Goal: Information Seeking & Learning: Learn about a topic

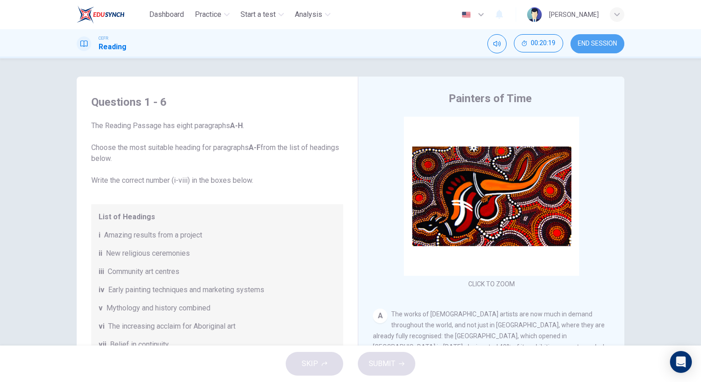
click at [583, 42] on span "END SESSION" at bounding box center [597, 43] width 39 height 7
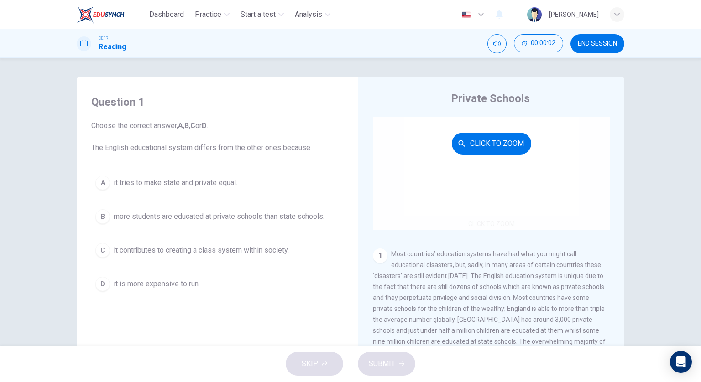
scroll to position [91, 0]
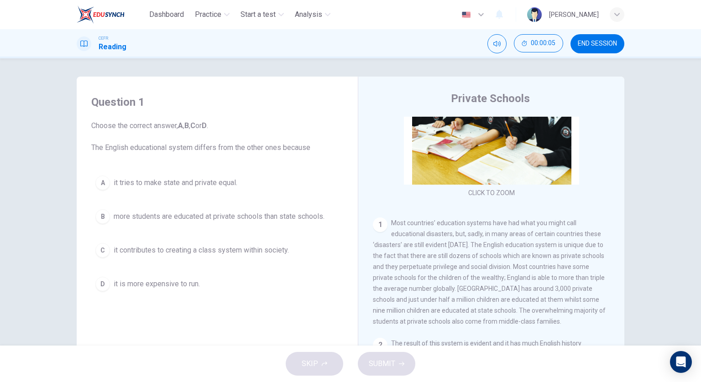
click at [584, 47] on span "END SESSION" at bounding box center [597, 43] width 39 height 7
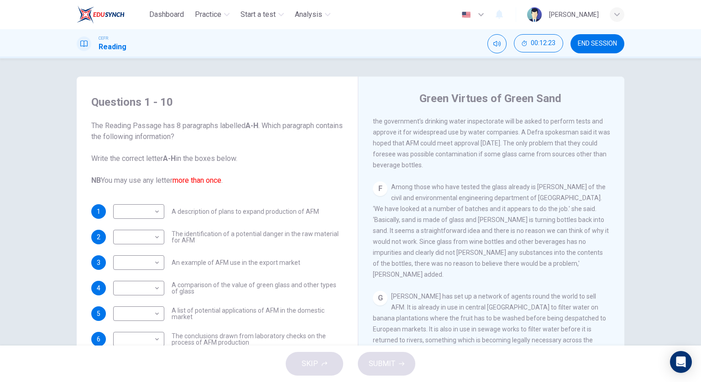
scroll to position [666, 0]
click at [509, 273] on div "F Among those who have tested the glass already is [PERSON_NAME] of the civil a…" at bounding box center [491, 229] width 237 height 99
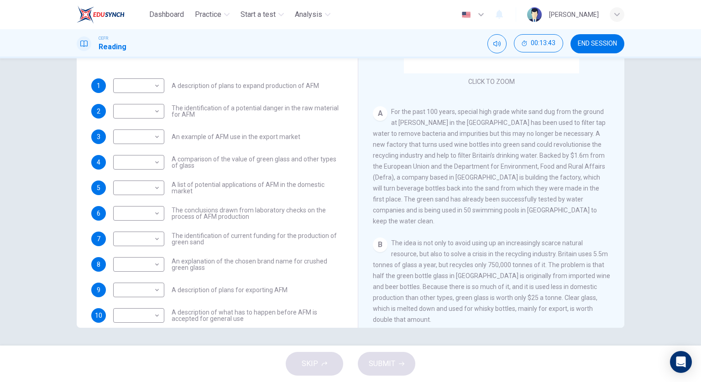
scroll to position [73, 0]
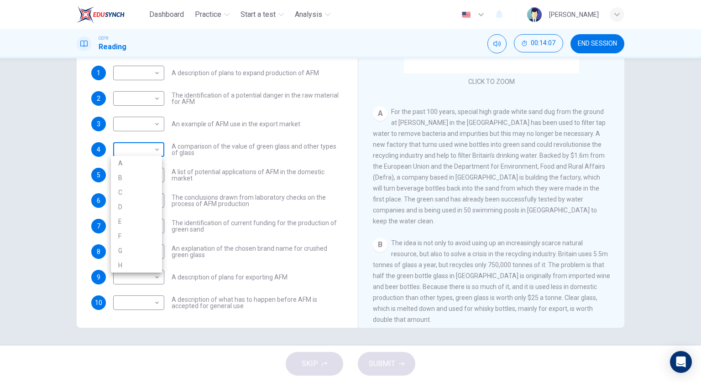
click at [155, 153] on body "Dashboard Practice Start a test Analysis English en ​ [PERSON_NAME] CEFR Readin…" at bounding box center [350, 191] width 701 height 382
click at [150, 168] on li "A" at bounding box center [136, 163] width 51 height 15
click at [130, 149] on body "Dashboard Practice Start a test Analysis English en ​ [PERSON_NAME] CEFR Readin…" at bounding box center [350, 191] width 701 height 382
click at [128, 176] on li "B" at bounding box center [136, 178] width 51 height 15
type input "B"
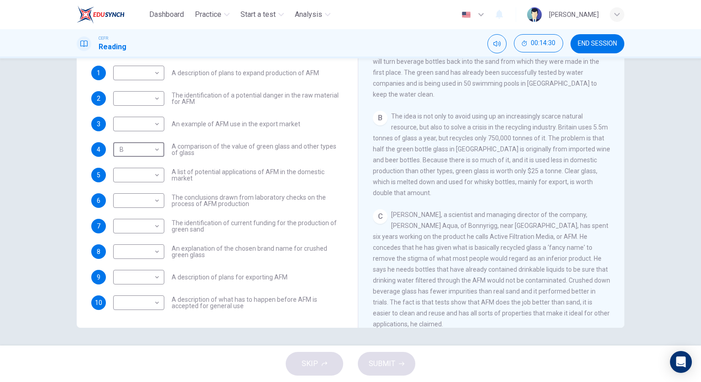
scroll to position [274, 0]
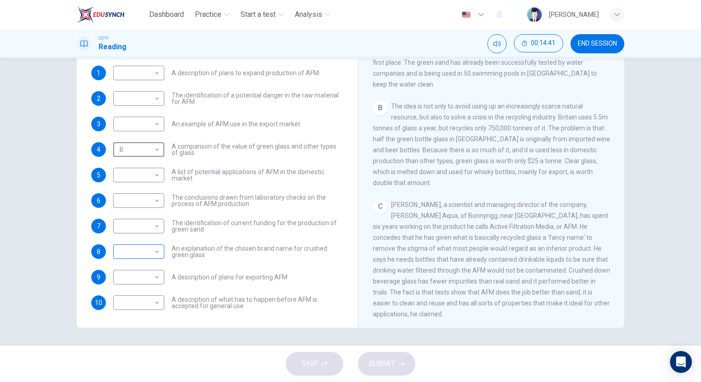
click at [160, 250] on div "​ ​" at bounding box center [138, 252] width 51 height 15
click at [154, 251] on body "Dashboard Practice Start a test Analysis English en ​ [PERSON_NAME] CEFR Readin…" at bounding box center [350, 191] width 701 height 382
click at [139, 294] on li "C" at bounding box center [136, 294] width 51 height 15
type input "C"
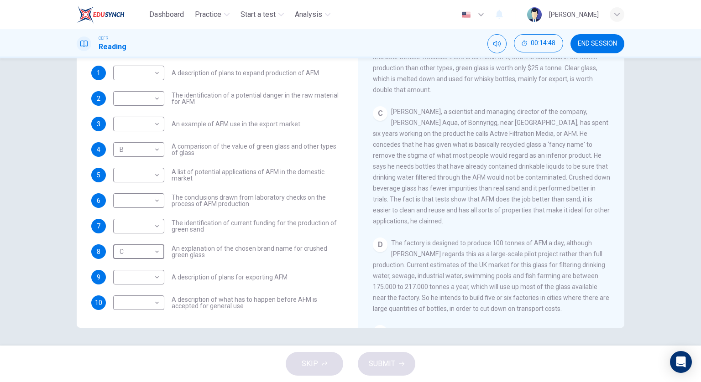
scroll to position [366, 0]
click at [140, 74] on body "Dashboard Practice Start a test Analysis English en ​ [PERSON_NAME] CEFR Readin…" at bounding box center [350, 191] width 701 height 382
click at [138, 130] on li "D" at bounding box center [136, 130] width 51 height 15
type input "D"
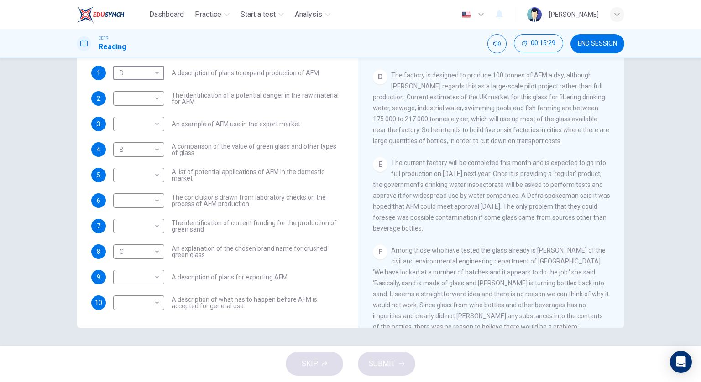
scroll to position [548, 0]
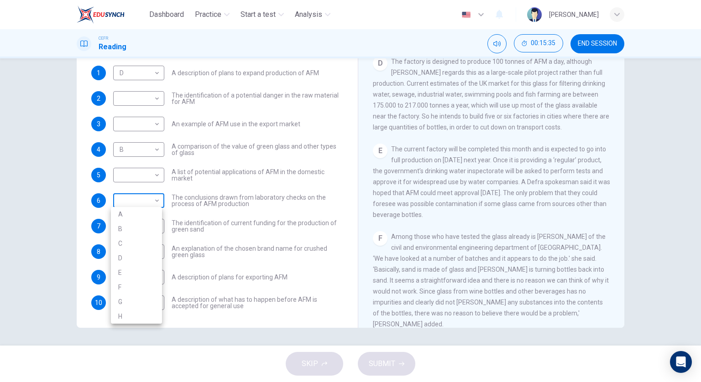
click at [150, 202] on body "Dashboard Practice Start a test Analysis English en ​ [PERSON_NAME] CEFR Readin…" at bounding box center [350, 191] width 701 height 382
click at [145, 285] on li "F" at bounding box center [136, 287] width 51 height 15
type input "F"
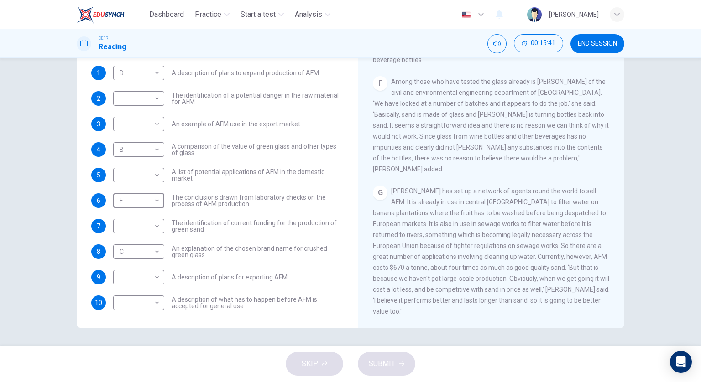
scroll to position [731, 0]
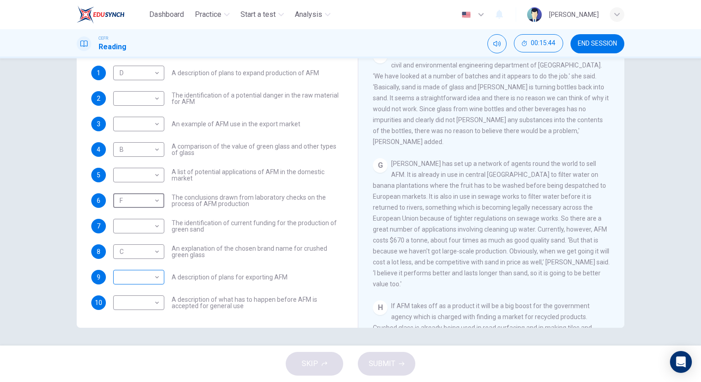
click at [153, 281] on body "Dashboard Practice Start a test Analysis English en ​ [PERSON_NAME] CEFR Readin…" at bounding box center [350, 191] width 701 height 382
click at [147, 348] on li "G" at bounding box center [136, 353] width 51 height 15
type input "G"
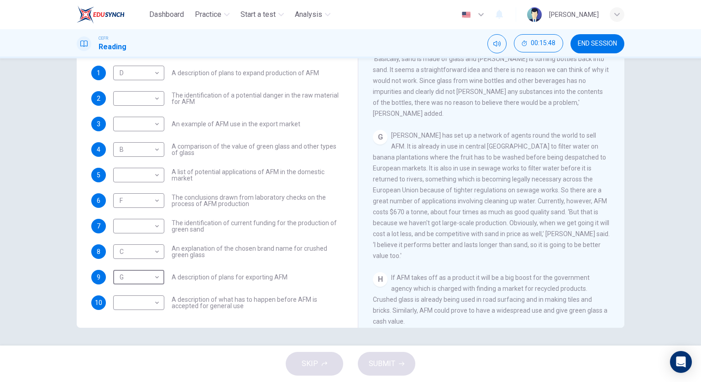
scroll to position [760, 0]
click at [141, 176] on body "Dashboard Practice Start a test Analysis English en ​ [PERSON_NAME] CEFR Readin…" at bounding box center [350, 191] width 701 height 382
click at [128, 288] on li "H" at bounding box center [136, 291] width 51 height 15
type input "H"
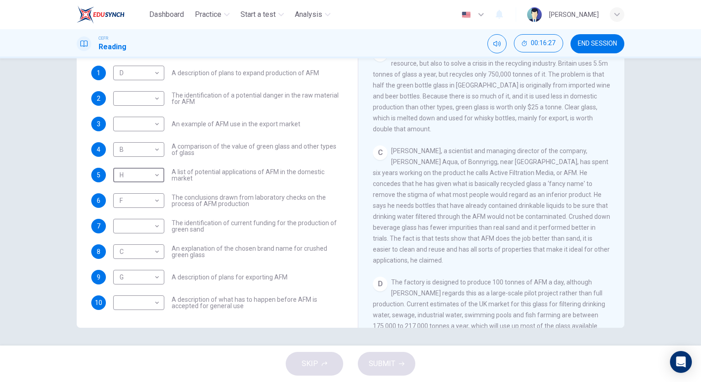
scroll to position [350, 0]
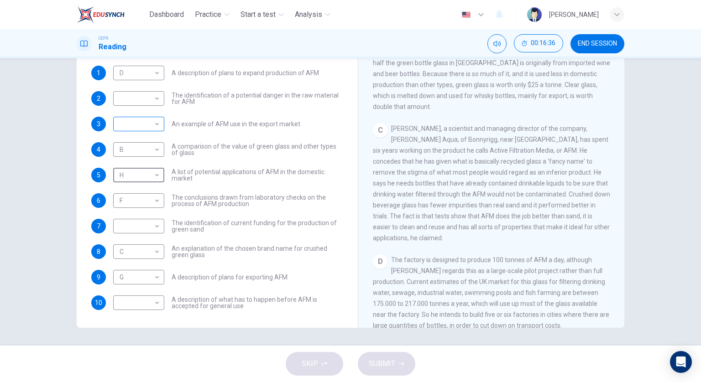
click at [147, 118] on body "Dashboard Practice Start a test Analysis English en ​ [PERSON_NAME] CEFR Readin…" at bounding box center [350, 191] width 701 height 382
click at [141, 185] on li "D" at bounding box center [136, 181] width 51 height 15
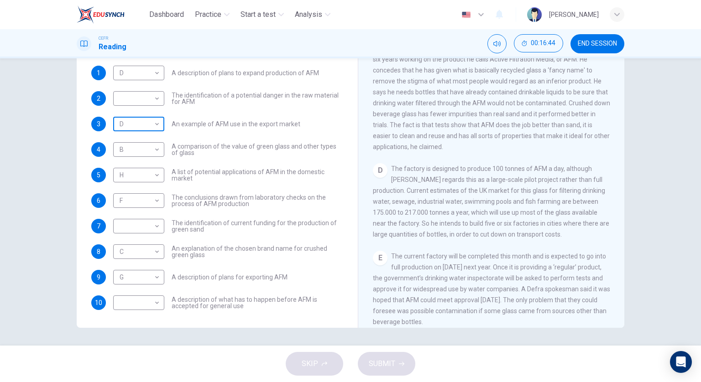
click at [139, 128] on body "Dashboard Practice Start a test Analysis English en ​ [PERSON_NAME] CEFR Readin…" at bounding box center [350, 191] width 701 height 382
click at [143, 194] on li "E" at bounding box center [136, 196] width 51 height 15
type input "E"
click at [144, 100] on body "Dashboard Practice Start a test Analysis English en ​ [PERSON_NAME] CEFR Readin…" at bounding box center [350, 191] width 701 height 382
click at [135, 168] on li "E" at bounding box center [136, 170] width 51 height 15
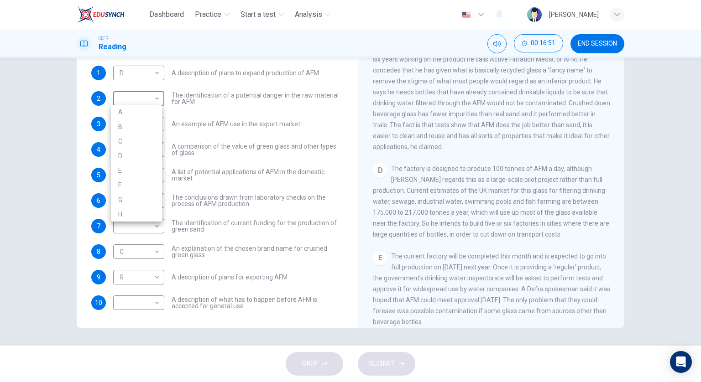
type input "E"
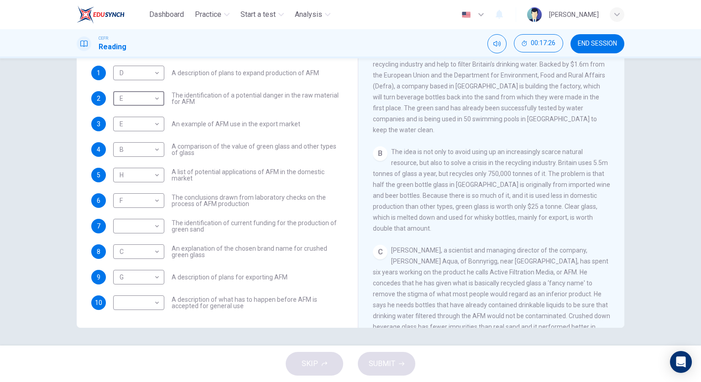
scroll to position [155, 0]
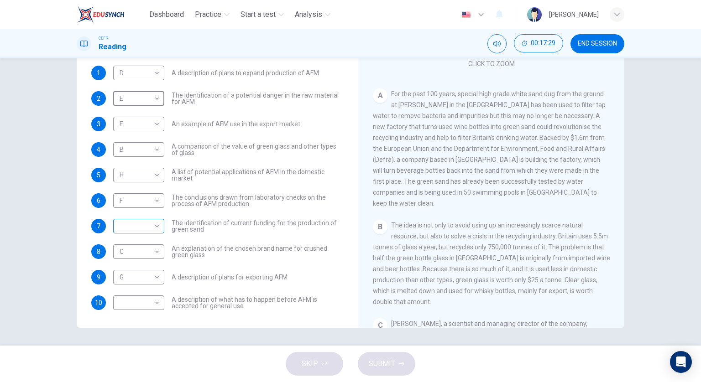
click at [152, 227] on body "Dashboard Practice Start a test Analysis English en ​ [PERSON_NAME] CEFR Readin…" at bounding box center [350, 191] width 701 height 382
click at [149, 235] on li "A" at bounding box center [136, 240] width 51 height 15
type input "A"
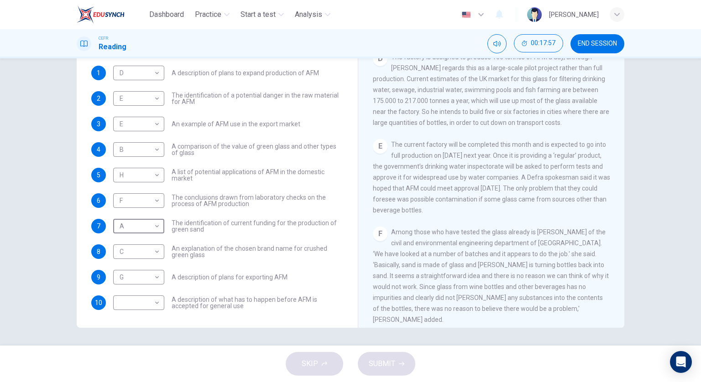
scroll to position [532, 0]
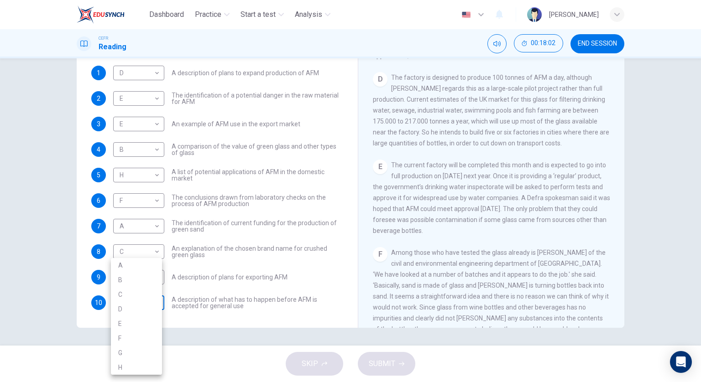
click at [149, 306] on body "Dashboard Practice Start a test Analysis English en ​ [PERSON_NAME] CEFR Readin…" at bounding box center [350, 191] width 701 height 382
click at [144, 328] on li "E" at bounding box center [136, 324] width 51 height 15
type input "E"
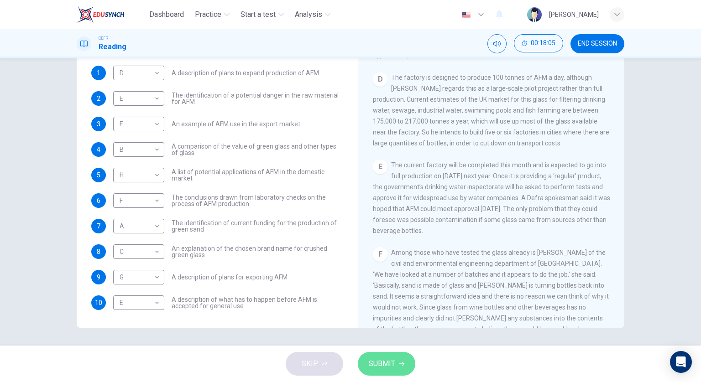
click at [367, 362] on button "SUBMIT" at bounding box center [386, 364] width 57 height 24
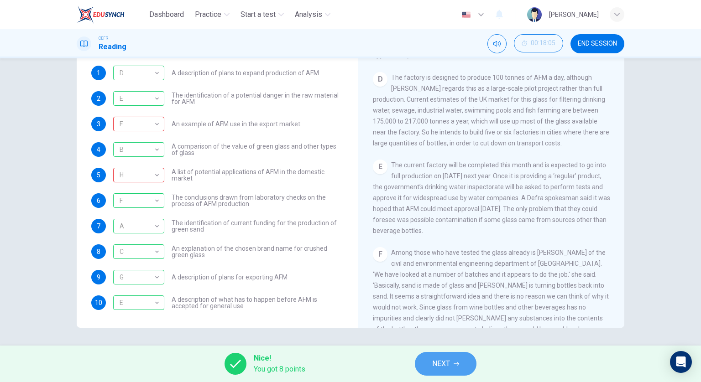
click at [436, 366] on span "NEXT" at bounding box center [441, 364] width 18 height 13
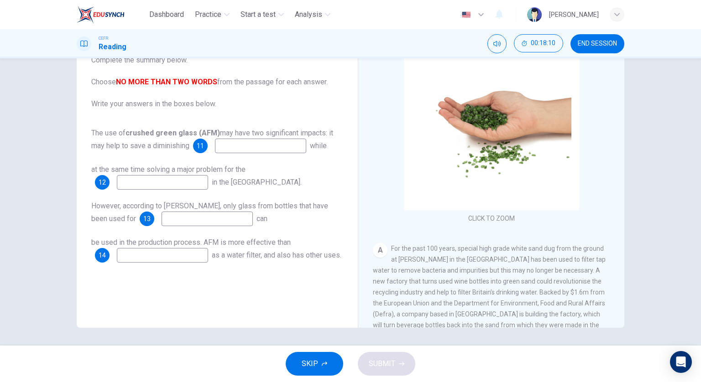
click at [286, 152] on input at bounding box center [260, 146] width 91 height 15
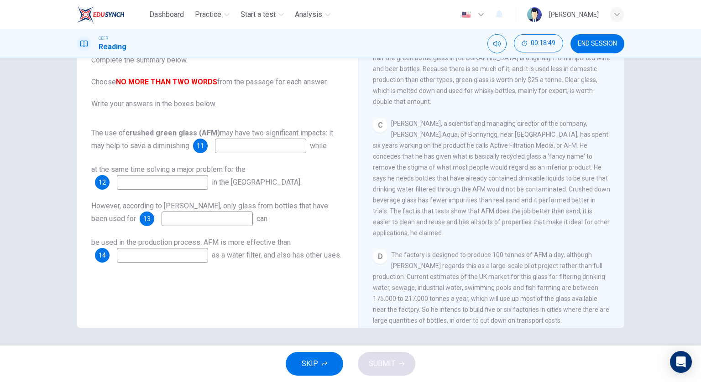
scroll to position [365, 0]
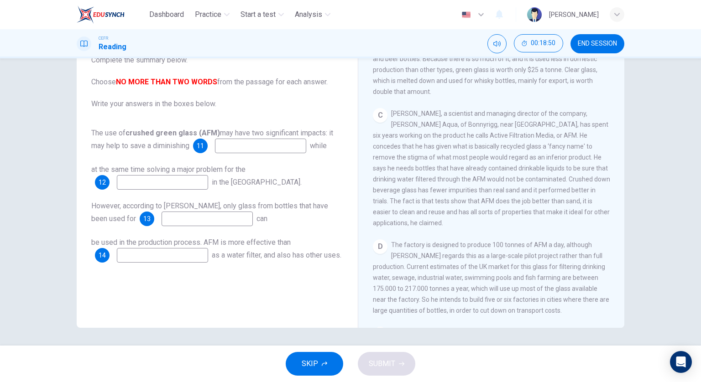
click at [190, 176] on input at bounding box center [162, 182] width 91 height 15
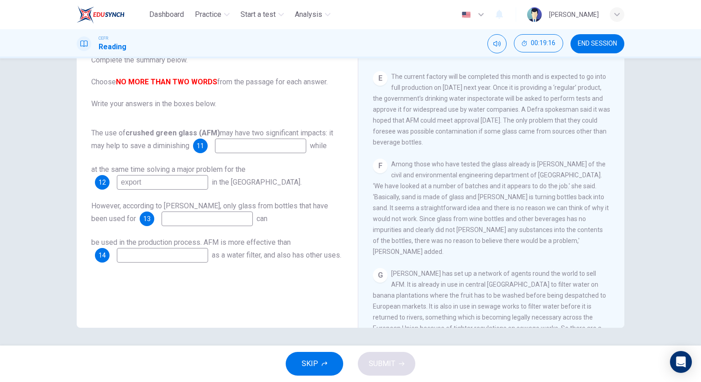
scroll to position [619, 0]
type input "export"
click at [213, 220] on input at bounding box center [206, 219] width 91 height 15
type input "beverage bottles"
click at [170, 254] on input at bounding box center [162, 255] width 91 height 15
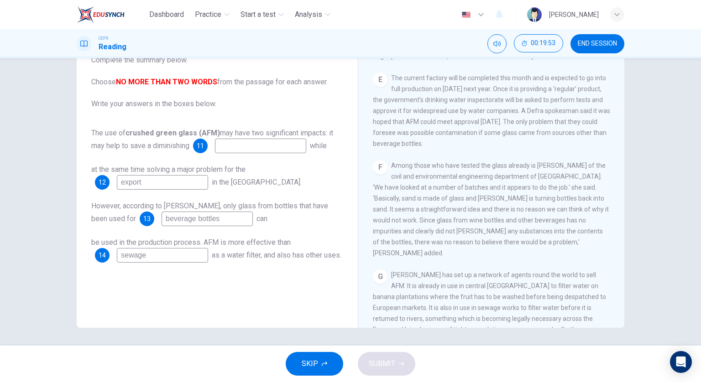
type input "sewage"
click at [255, 144] on input at bounding box center [260, 146] width 91 height 15
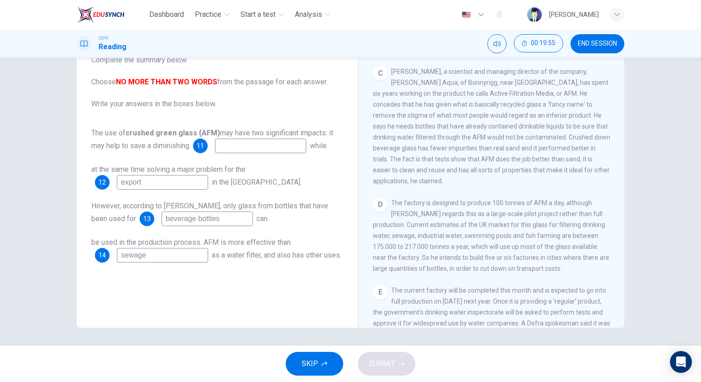
scroll to position [391, 0]
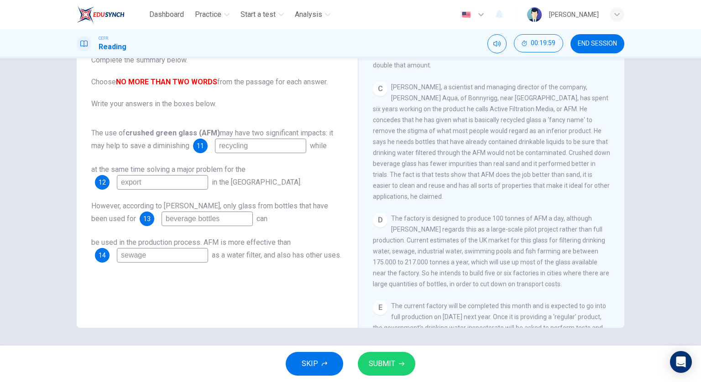
type input "recycling"
click at [388, 357] on button "SUBMIT" at bounding box center [386, 364] width 57 height 24
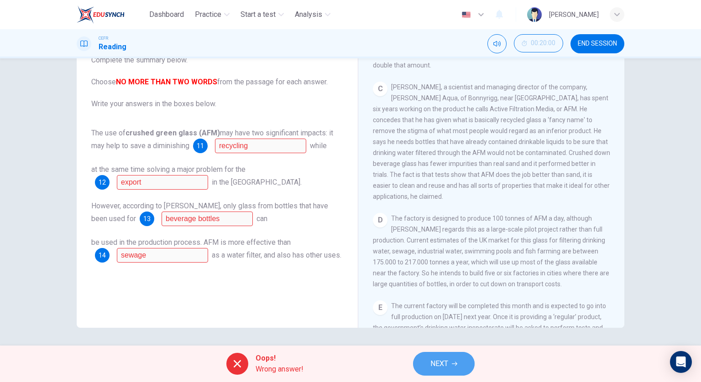
click at [456, 363] on icon "button" at bounding box center [454, 364] width 5 height 4
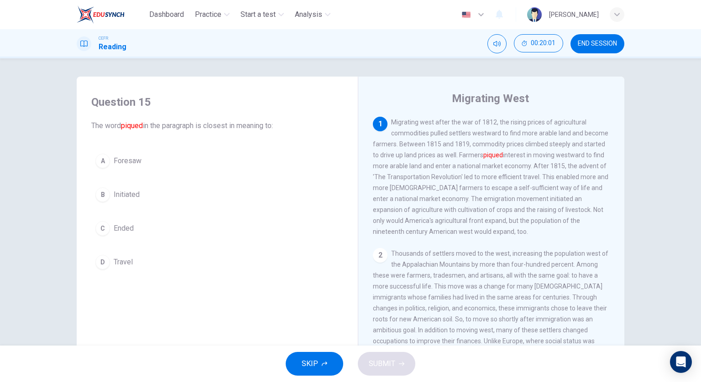
click at [582, 44] on span "END SESSION" at bounding box center [597, 43] width 39 height 7
